Goal: Task Accomplishment & Management: Manage account settings

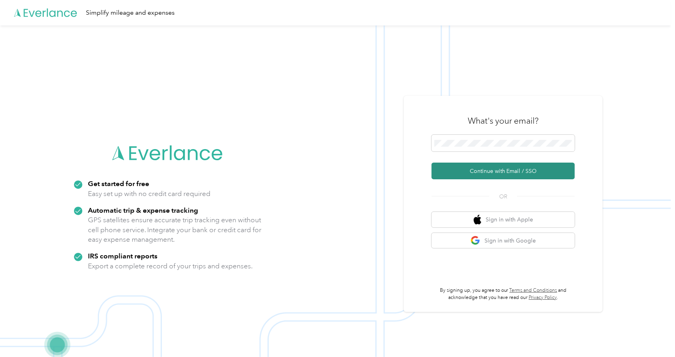
click at [502, 174] on button "Continue with Email / SSO" at bounding box center [502, 171] width 143 height 17
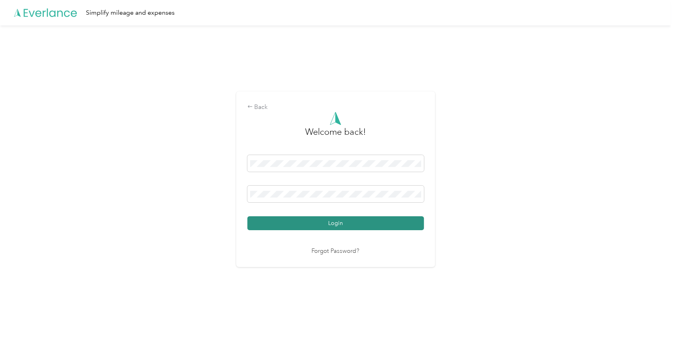
click at [336, 221] on button "Login" at bounding box center [335, 223] width 177 height 14
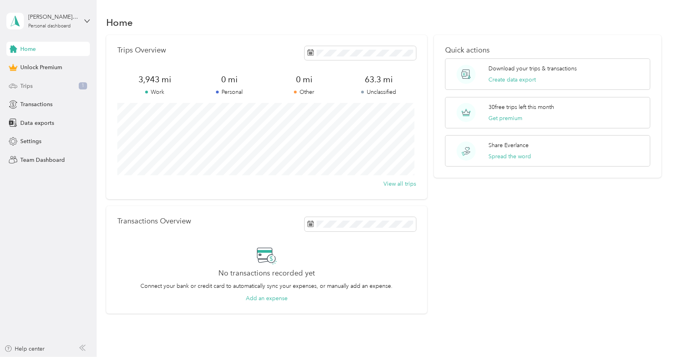
click at [26, 89] on span "Trips" at bounding box center [26, 86] width 12 height 8
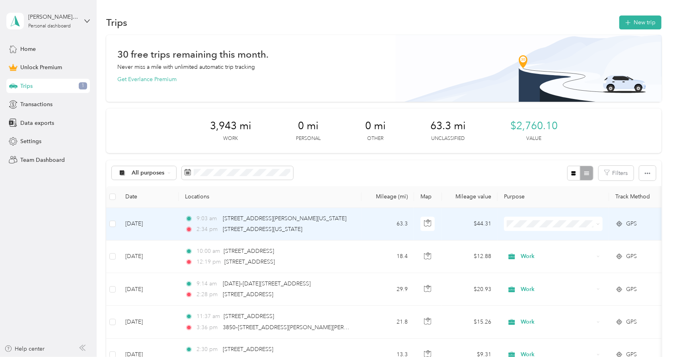
click at [374, 221] on td "63.3" at bounding box center [387, 224] width 52 height 33
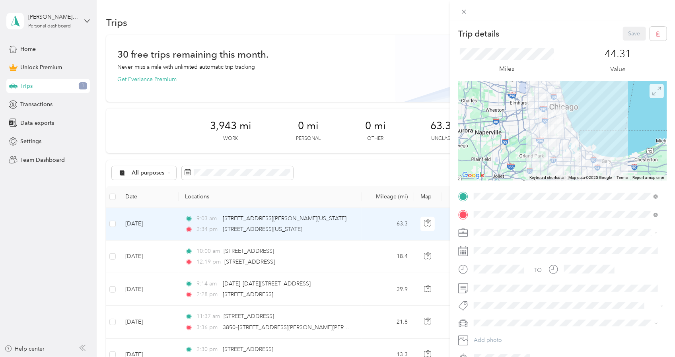
click at [654, 93] on icon at bounding box center [656, 91] width 9 height 9
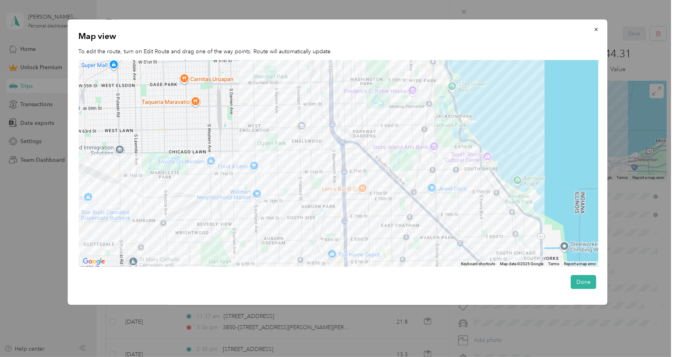
drag, startPoint x: 355, startPoint y: 125, endPoint x: 376, endPoint y: 152, distance: 34.0
click at [376, 152] on div at bounding box center [339, 163] width 520 height 207
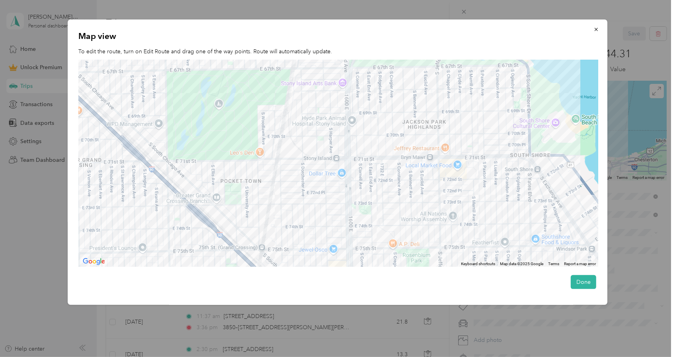
drag, startPoint x: 460, startPoint y: 152, endPoint x: 324, endPoint y: 241, distance: 162.9
click at [324, 241] on div at bounding box center [339, 163] width 520 height 207
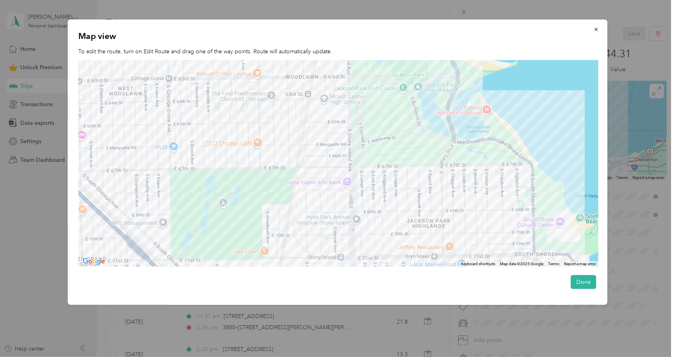
drag, startPoint x: 470, startPoint y: 159, endPoint x: 475, endPoint y: 258, distance: 99.1
click at [475, 258] on div at bounding box center [339, 163] width 520 height 207
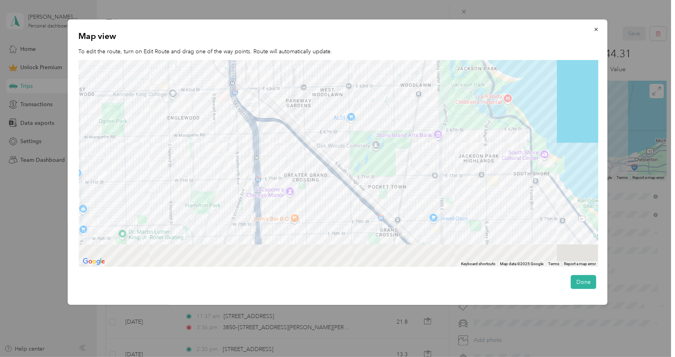
drag, startPoint x: 420, startPoint y: 226, endPoint x: 445, endPoint y: 140, distance: 90.0
click at [445, 140] on div at bounding box center [339, 163] width 520 height 207
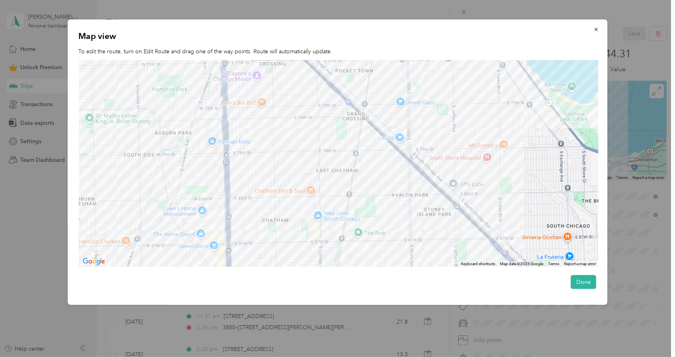
drag, startPoint x: 463, startPoint y: 176, endPoint x: 433, endPoint y: 63, distance: 117.2
click at [433, 63] on div at bounding box center [339, 163] width 520 height 207
click at [435, 63] on div at bounding box center [339, 163] width 520 height 207
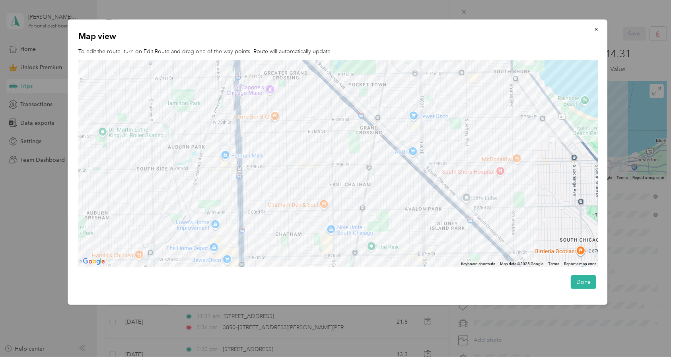
drag, startPoint x: 435, startPoint y: 63, endPoint x: 461, endPoint y: 96, distance: 42.1
click at [461, 96] on div at bounding box center [339, 163] width 520 height 207
